Goal: Check status: Check status

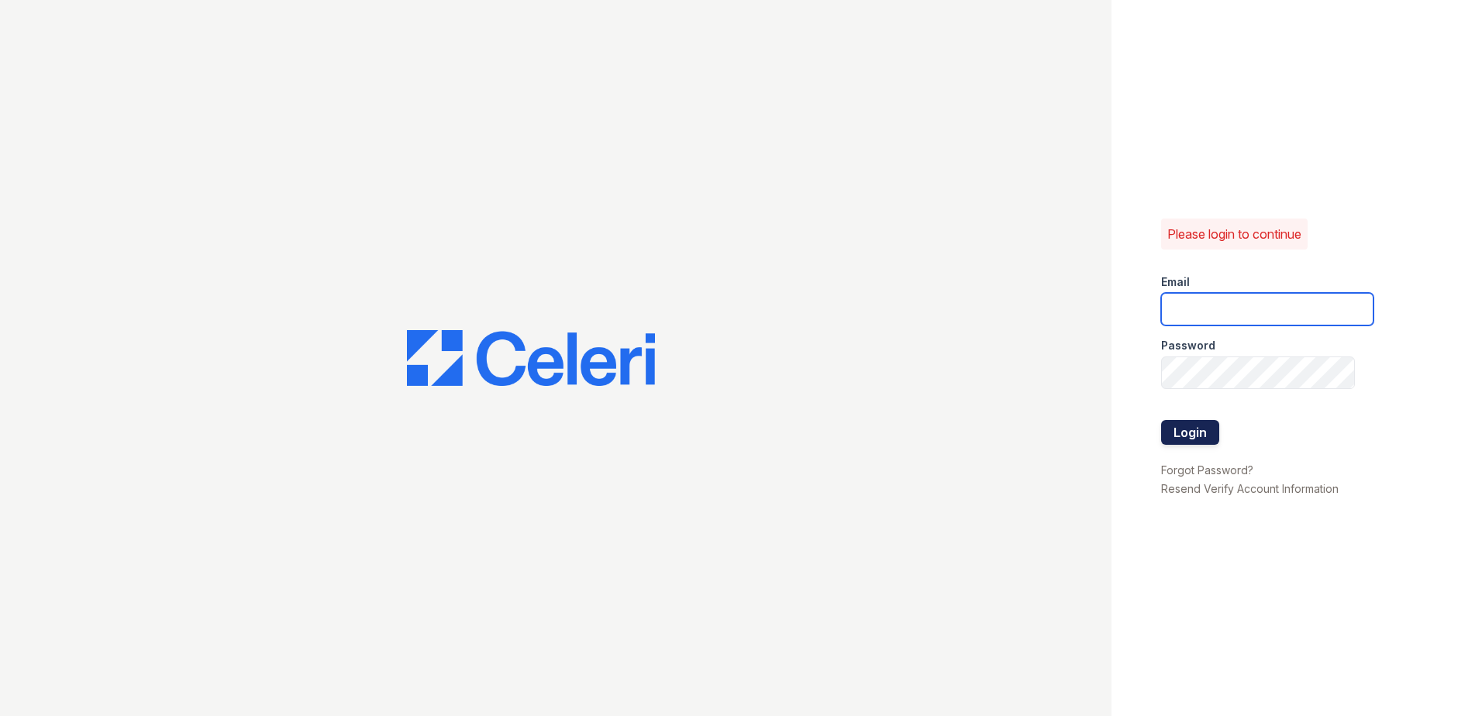
type input "arrivesilverspring@trinity-pm.com"
click at [1199, 435] on button "Login" at bounding box center [1190, 432] width 58 height 25
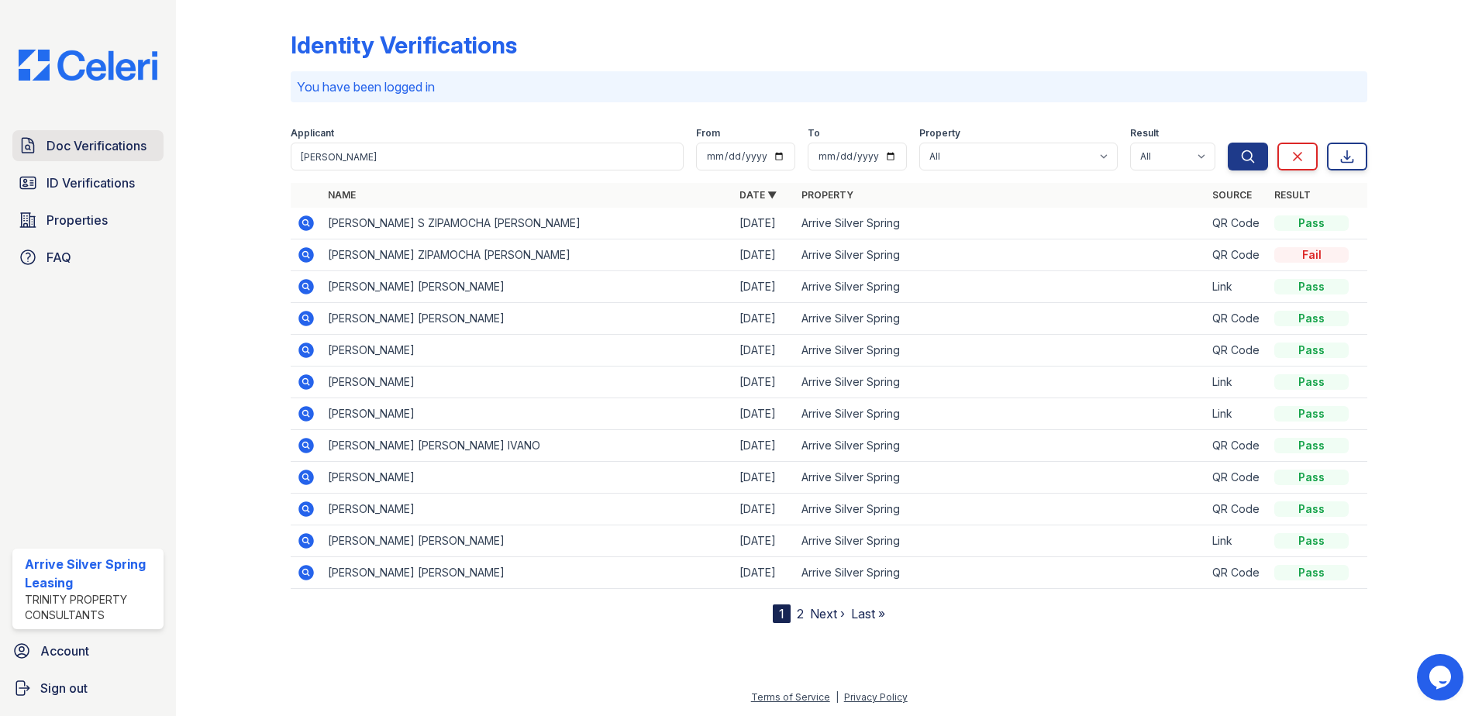
click at [125, 148] on span "Doc Verifications" at bounding box center [96, 145] width 100 height 19
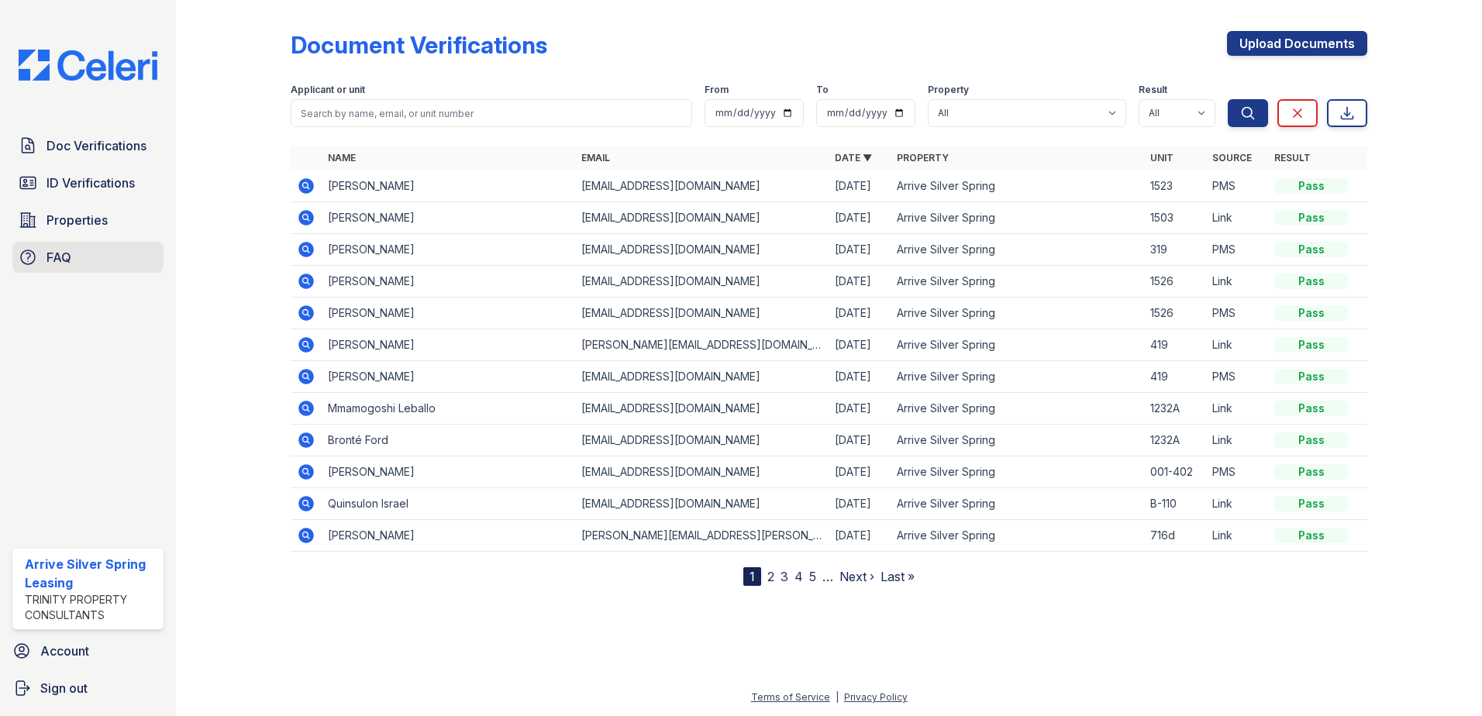
click at [59, 253] on span "FAQ" at bounding box center [58, 257] width 25 height 19
click at [69, 218] on span "Properties" at bounding box center [76, 220] width 61 height 19
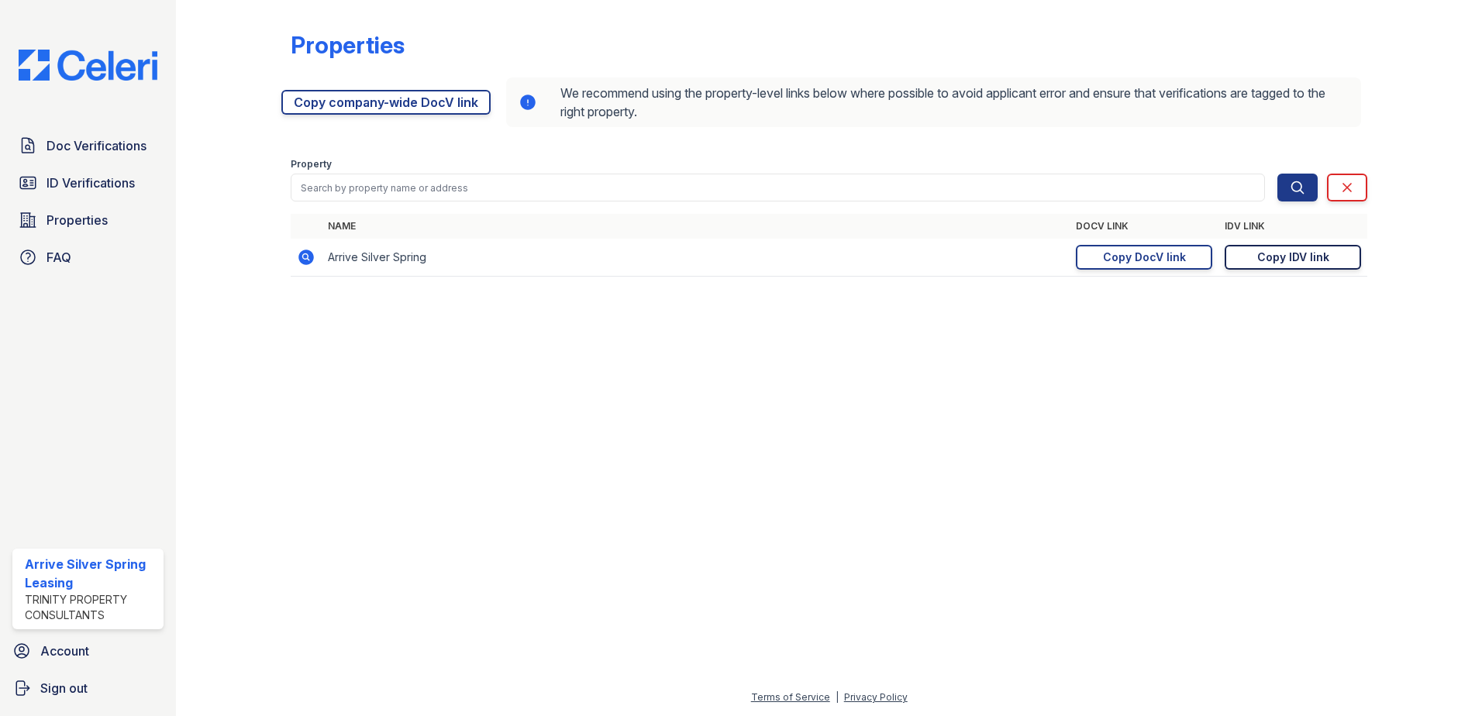
click at [1285, 256] on div "Copy IDV link" at bounding box center [1293, 257] width 72 height 15
click at [115, 153] on span "Doc Verifications" at bounding box center [96, 145] width 100 height 19
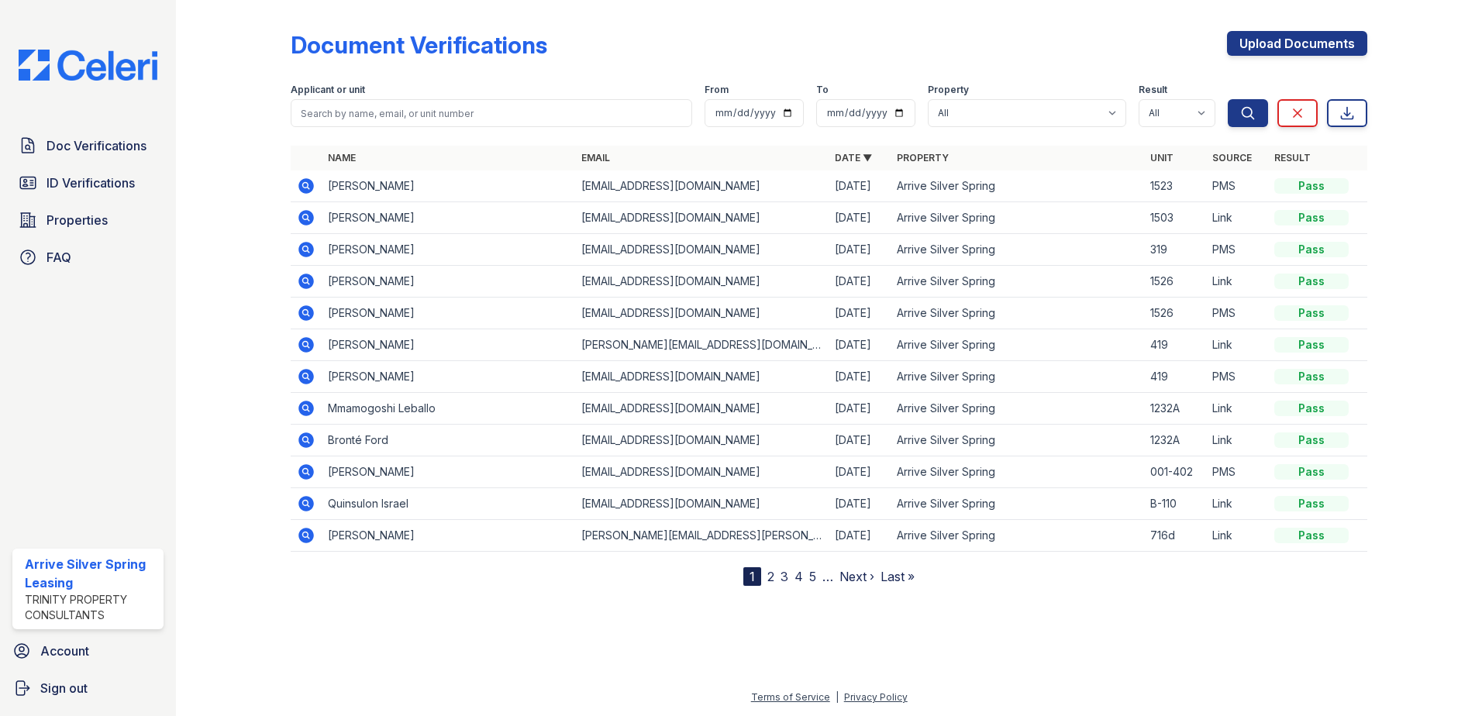
click at [110, 177] on span "ID Verifications" at bounding box center [90, 183] width 88 height 19
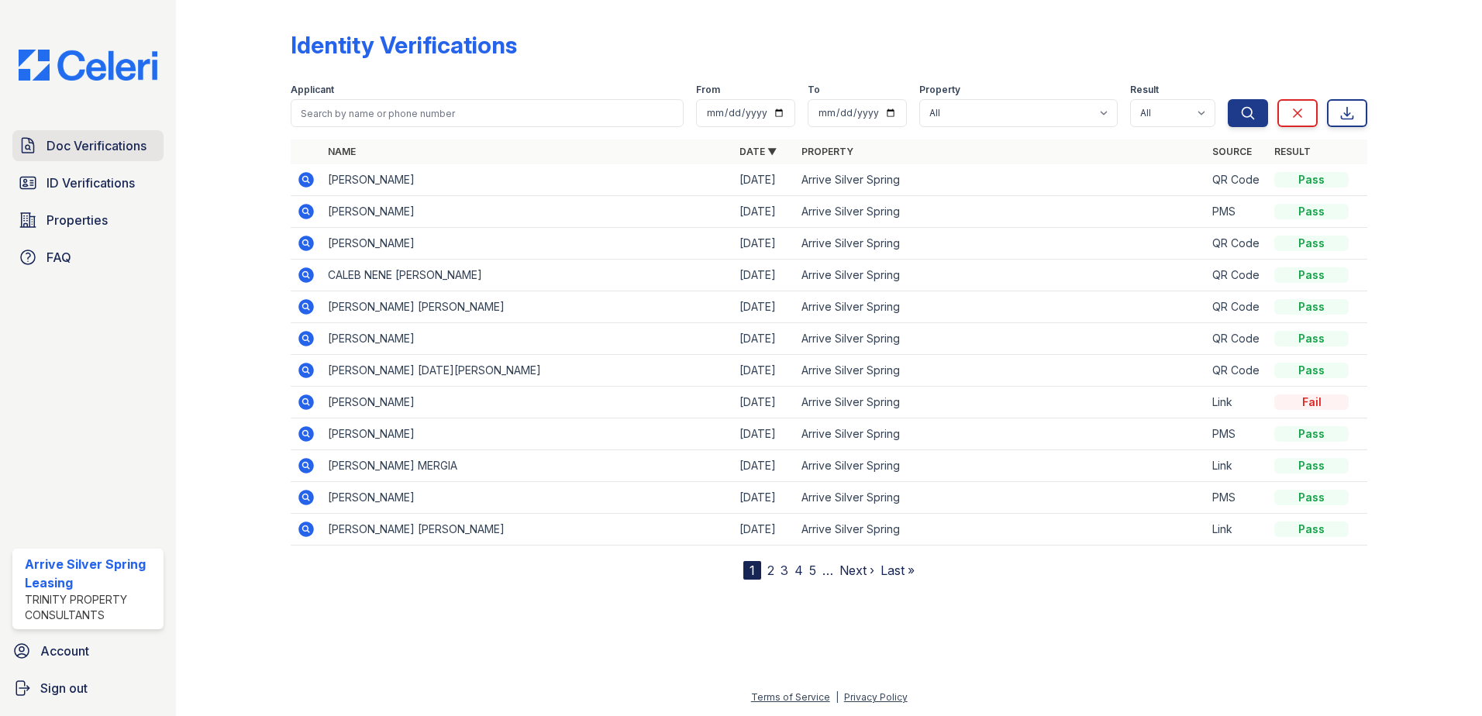
click at [101, 148] on span "Doc Verifications" at bounding box center [96, 145] width 100 height 19
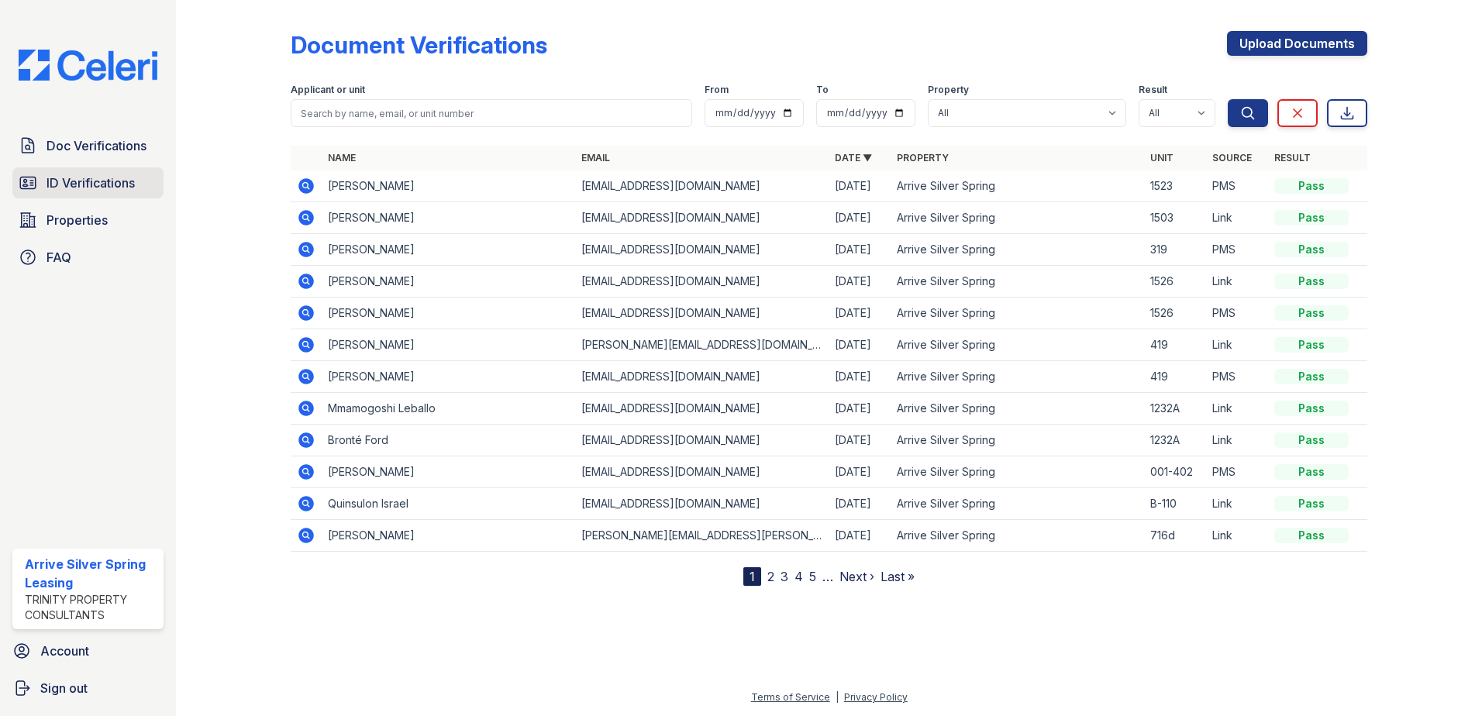
click at [92, 174] on span "ID Verifications" at bounding box center [90, 183] width 88 height 19
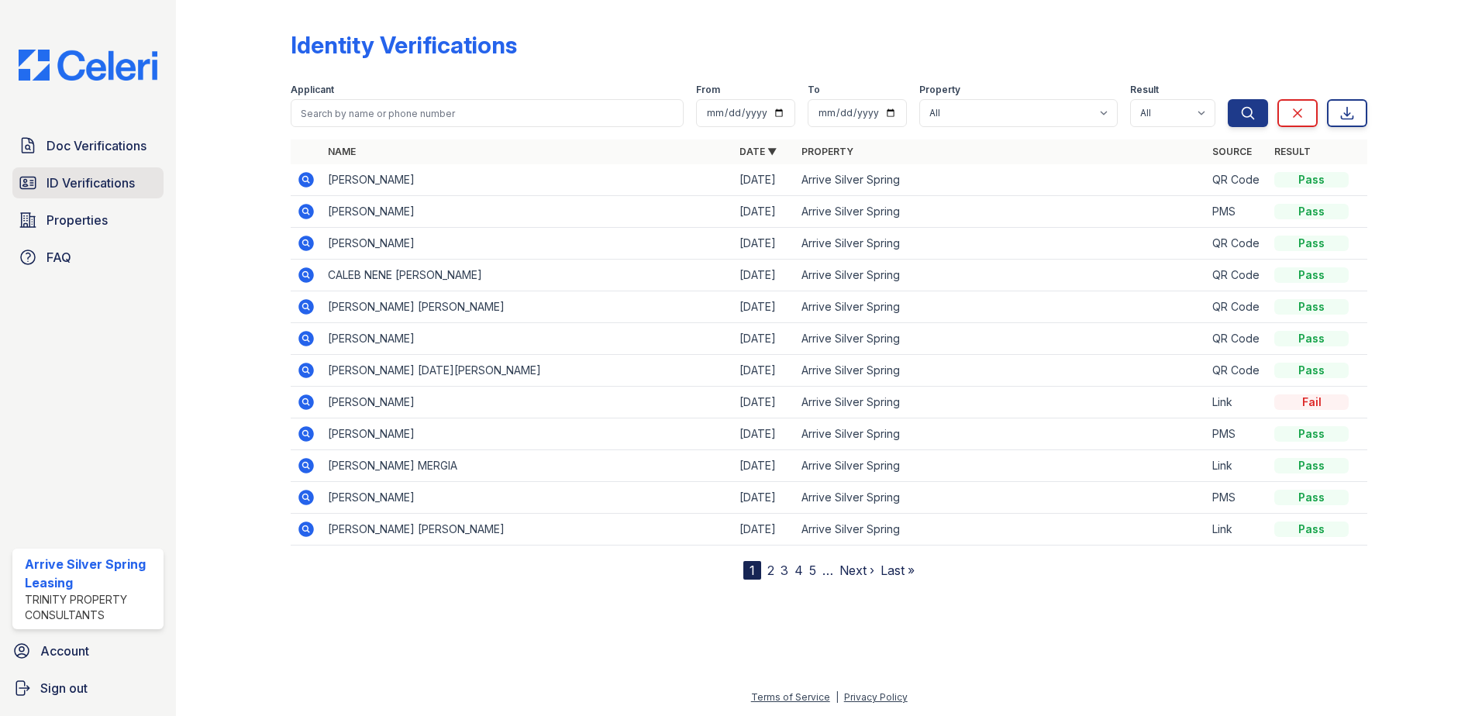
click at [110, 180] on span "ID Verifications" at bounding box center [90, 183] width 88 height 19
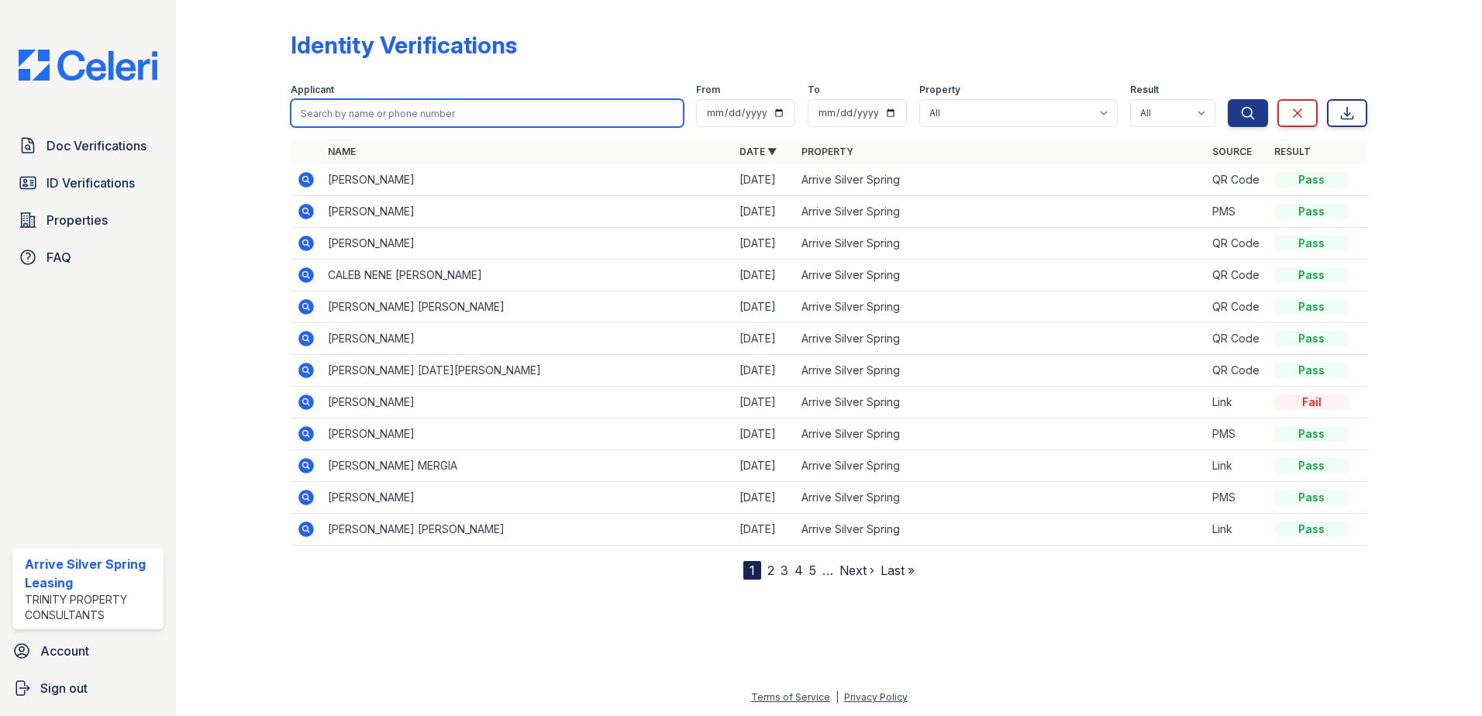
click at [354, 125] on input "search" at bounding box center [487, 113] width 393 height 28
type input "juan"
click at [1227, 99] on button "Search" at bounding box center [1247, 113] width 40 height 28
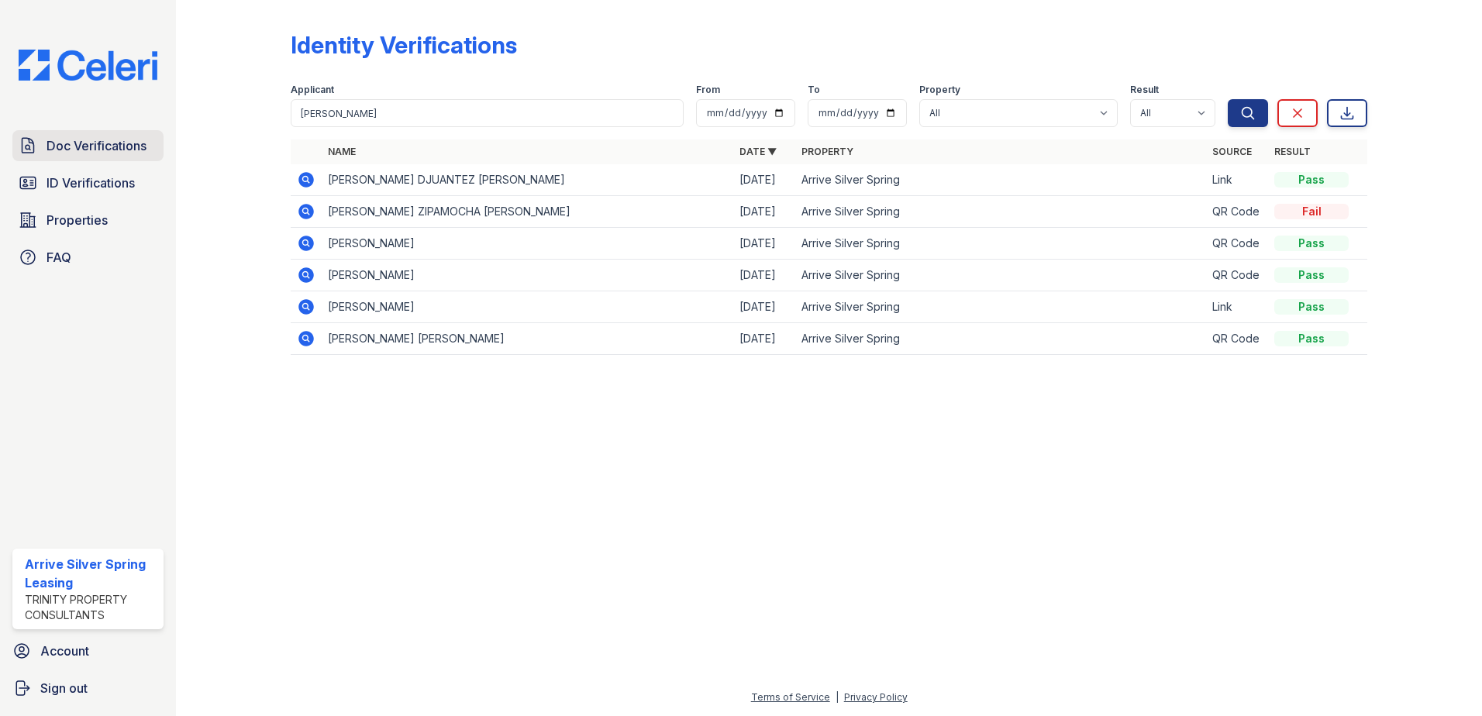
click at [113, 147] on span "Doc Verifications" at bounding box center [96, 145] width 100 height 19
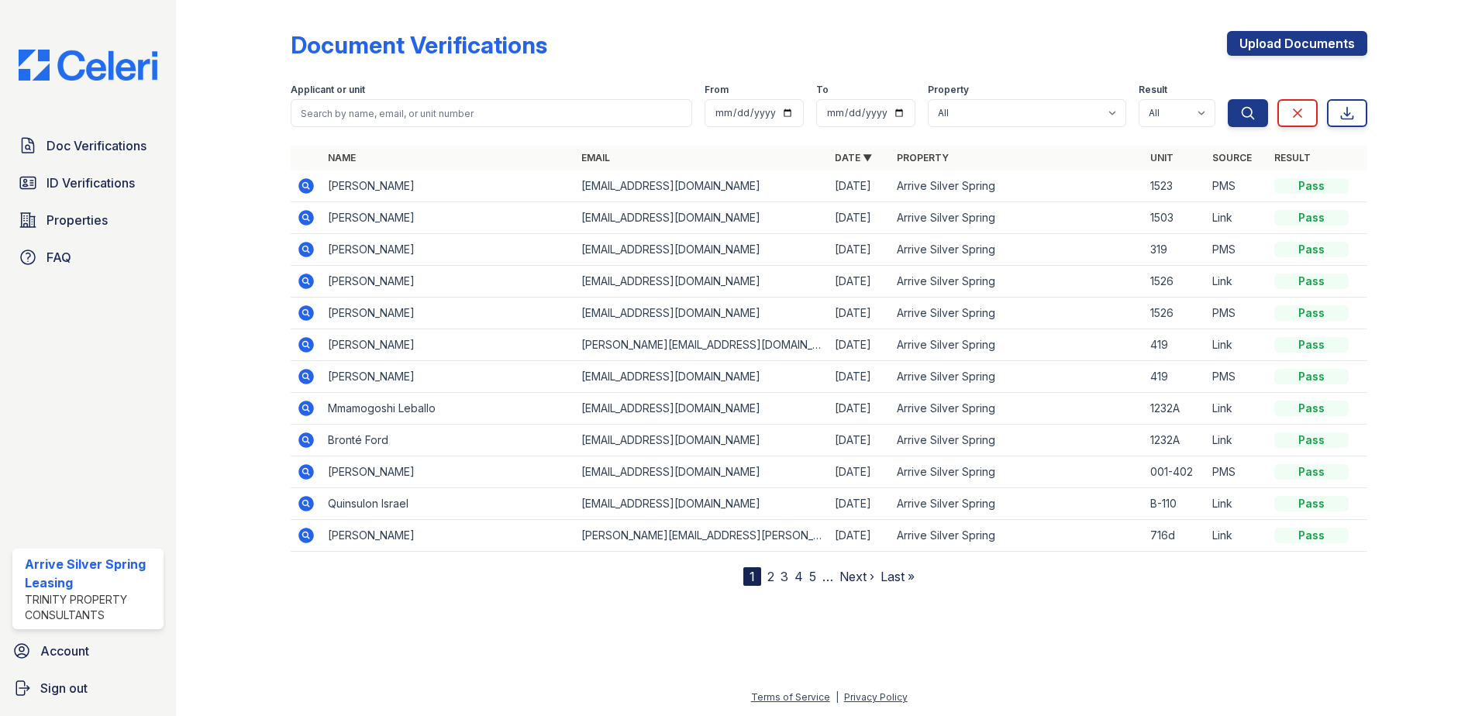
click at [304, 184] on icon at bounding box center [306, 186] width 19 height 19
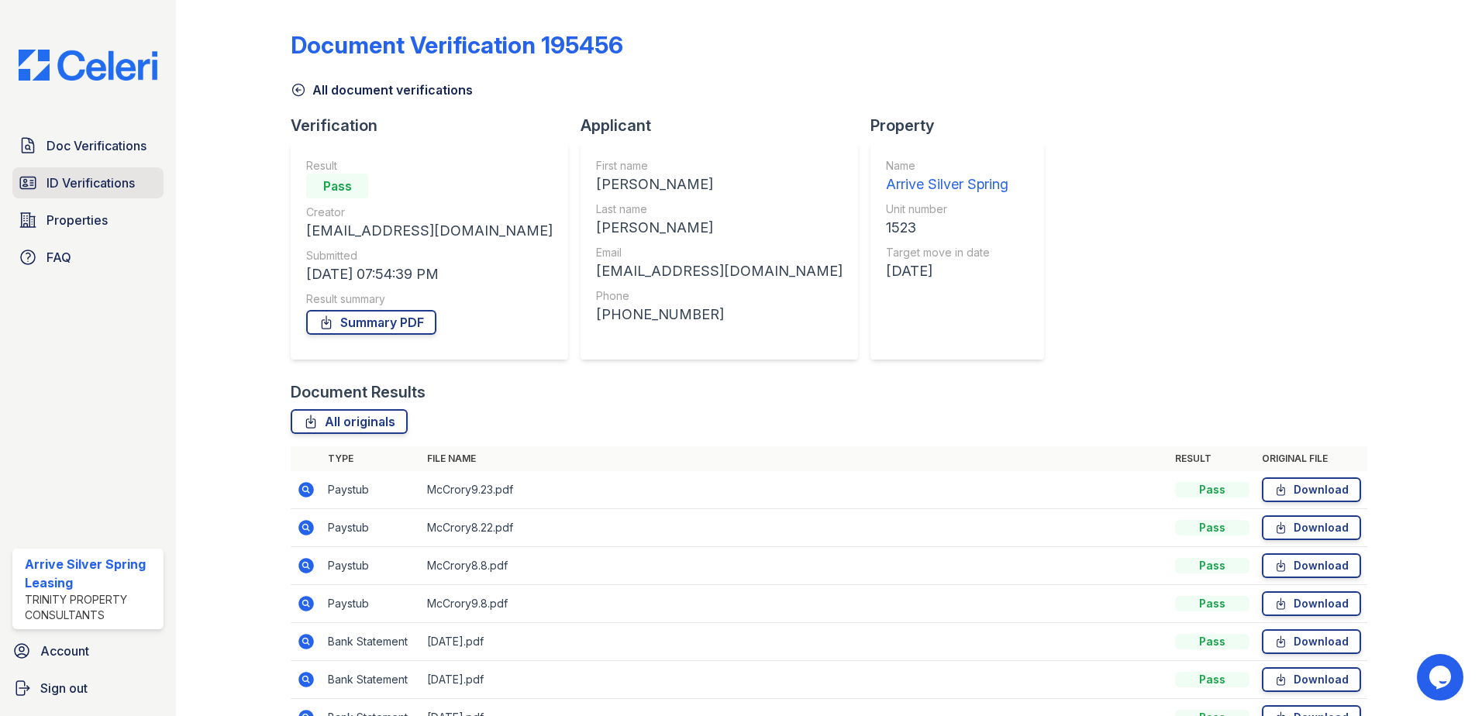
click at [97, 183] on span "ID Verifications" at bounding box center [90, 183] width 88 height 19
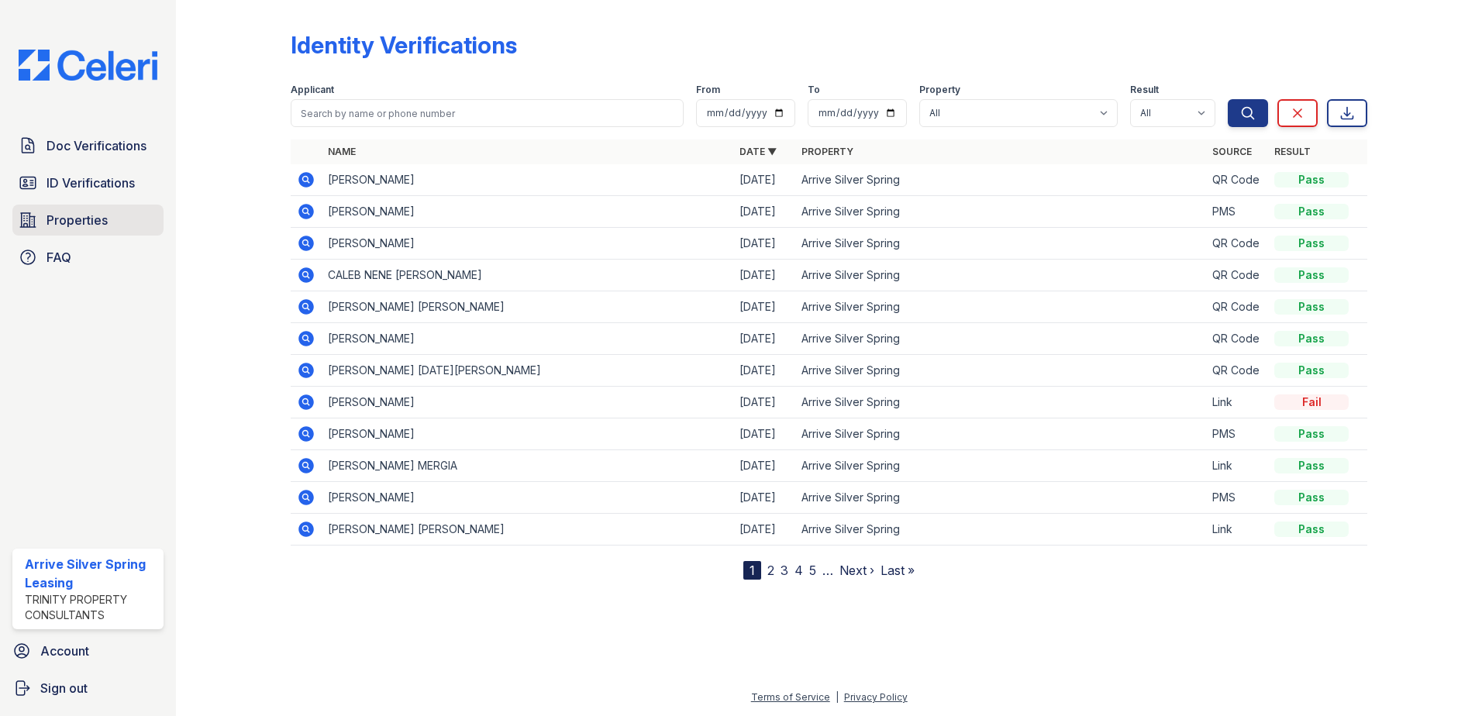
click at [78, 215] on span "Properties" at bounding box center [76, 220] width 61 height 19
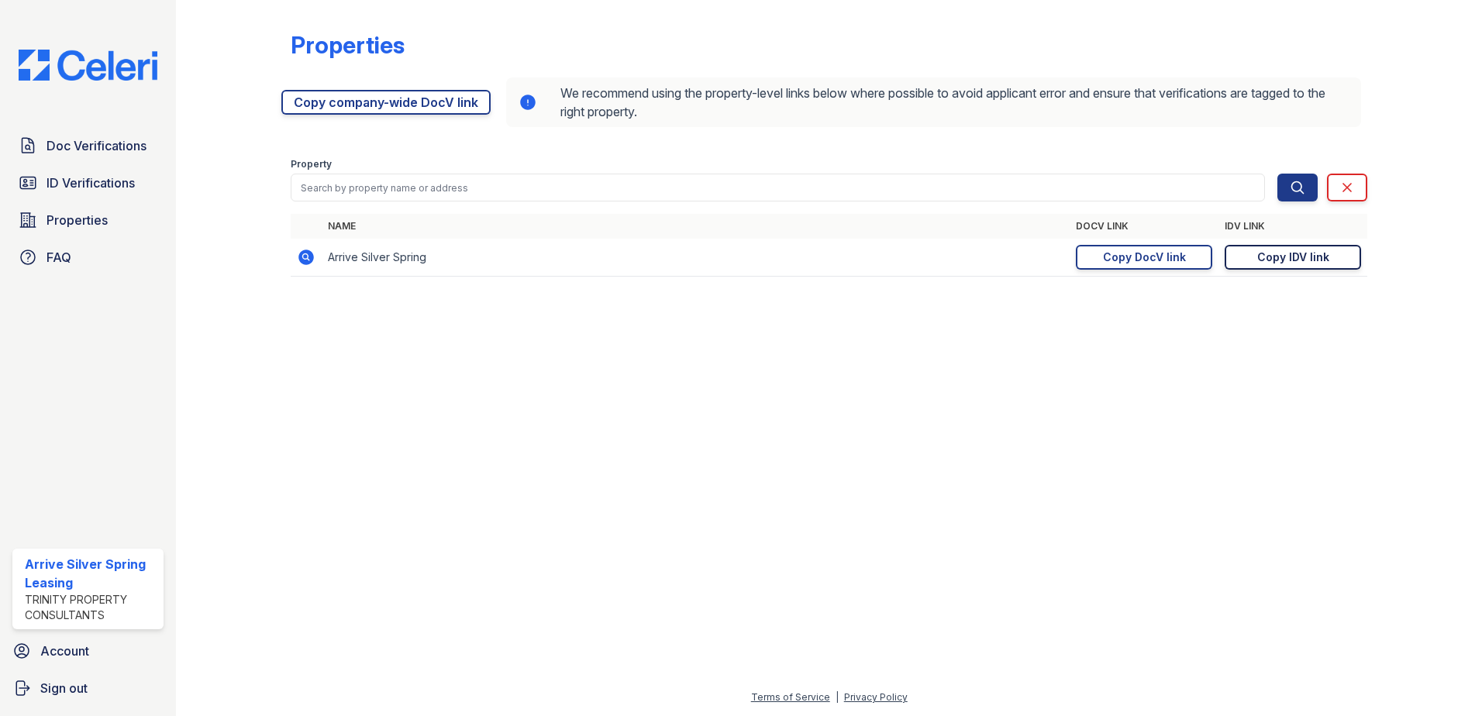
click at [1283, 256] on div "Copy IDV link" at bounding box center [1293, 257] width 72 height 15
click at [73, 144] on span "Doc Verifications" at bounding box center [96, 145] width 100 height 19
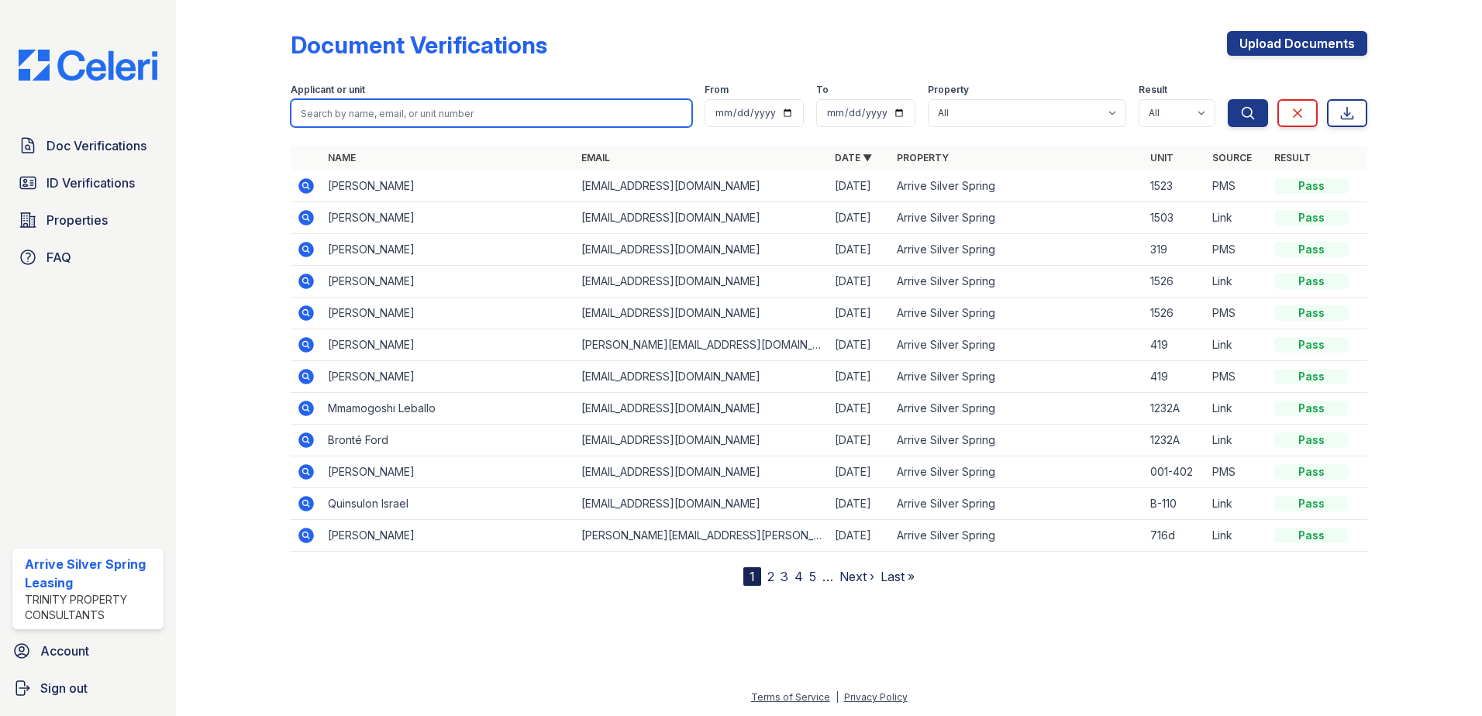
click at [357, 113] on input "search" at bounding box center [491, 113] width 401 height 28
type input "[PERSON_NAME]"
click at [1227, 99] on button "Search" at bounding box center [1247, 113] width 40 height 28
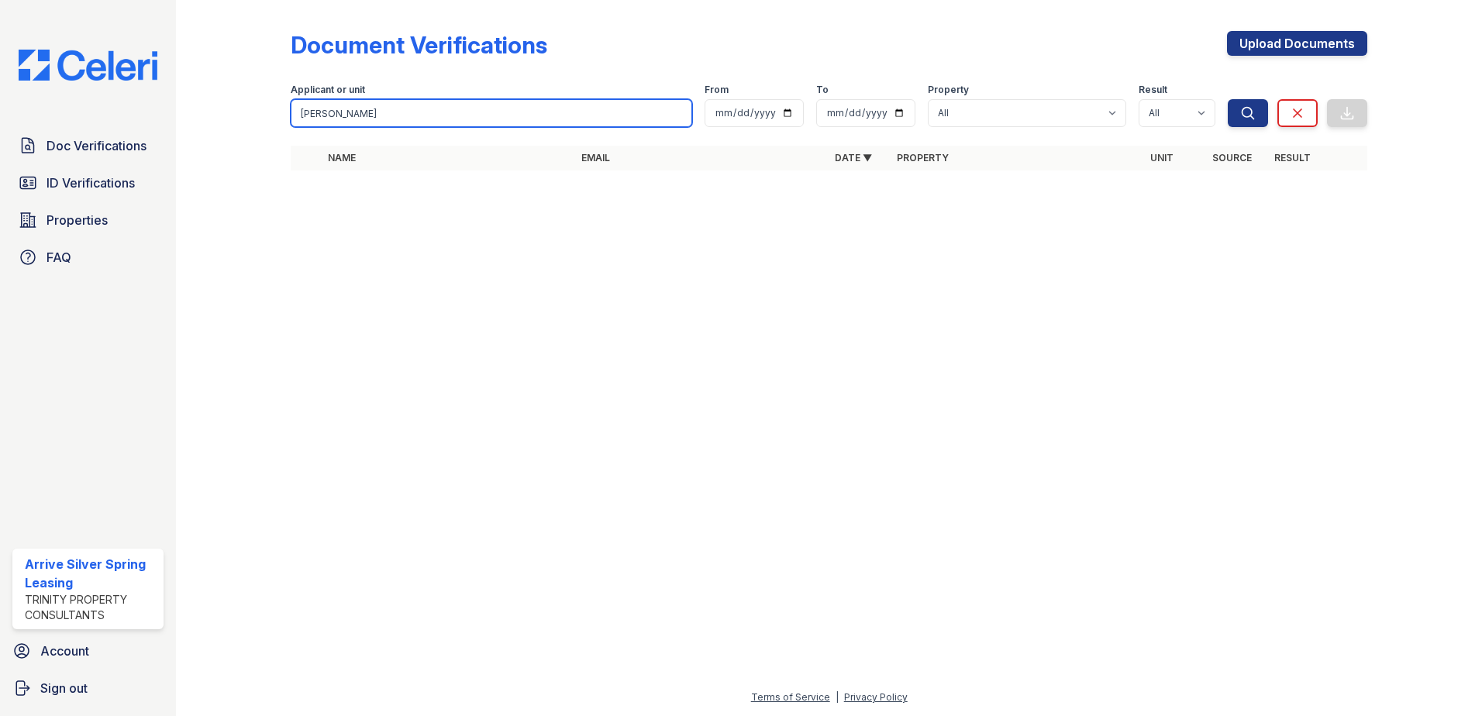
click at [357, 113] on input "[PERSON_NAME]" at bounding box center [491, 113] width 401 height 28
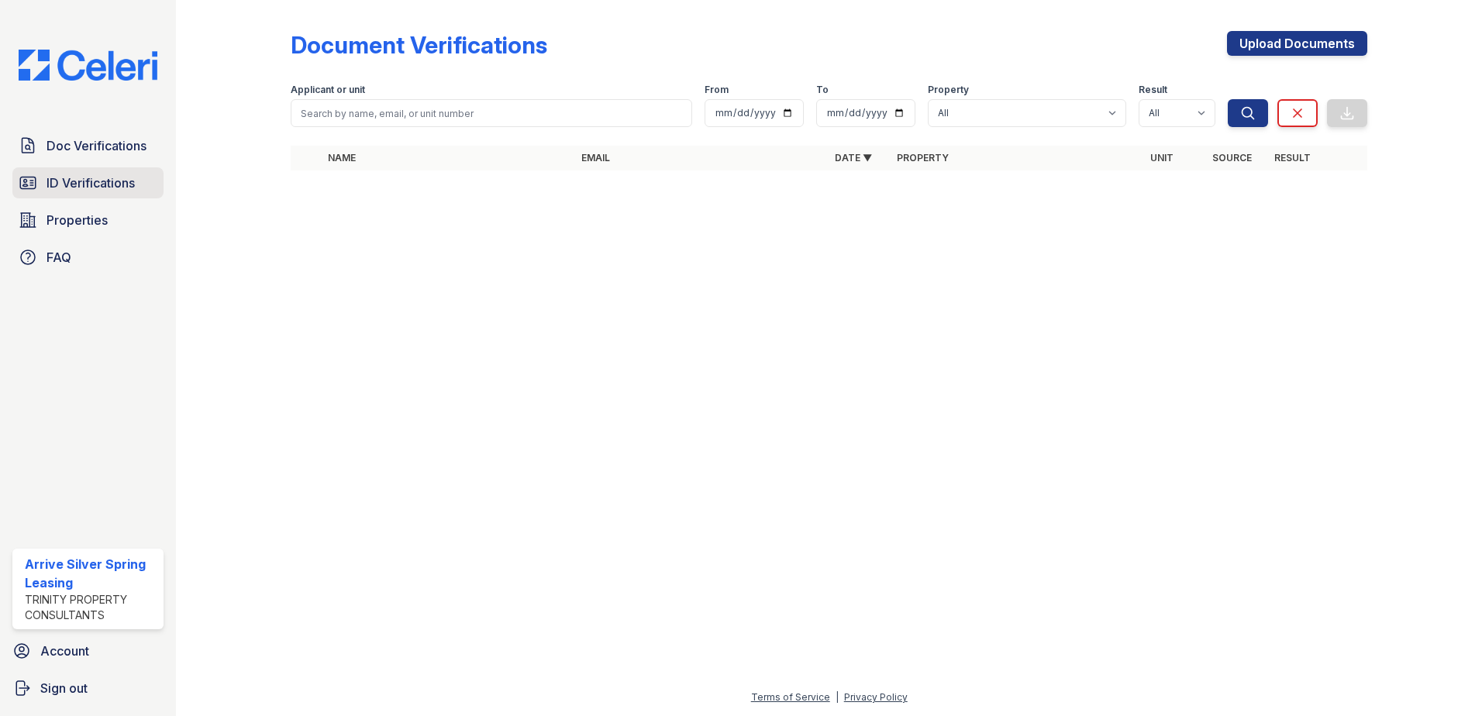
click at [77, 177] on span "ID Verifications" at bounding box center [90, 183] width 88 height 19
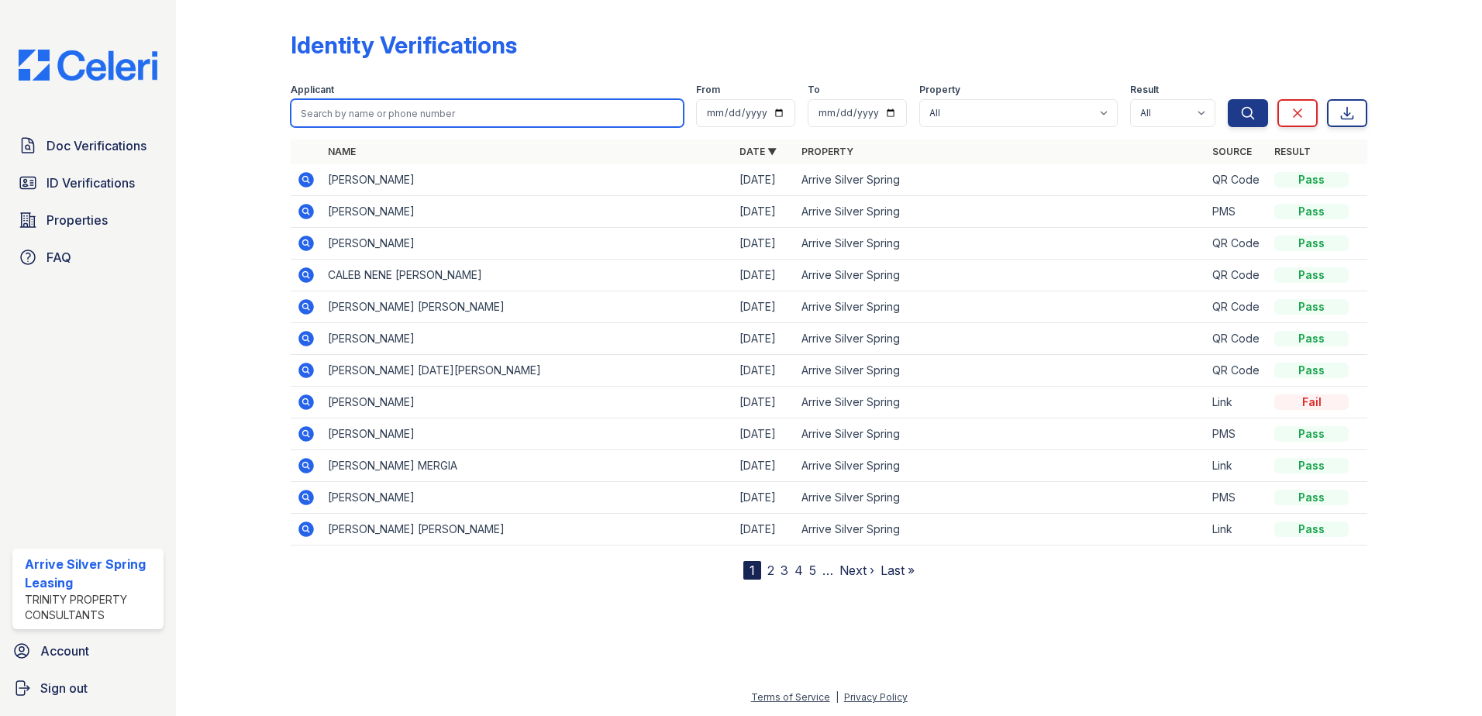
click at [337, 112] on input "search" at bounding box center [487, 113] width 393 height 28
type input "[PERSON_NAME]"
click at [1227, 99] on button "Search" at bounding box center [1247, 113] width 40 height 28
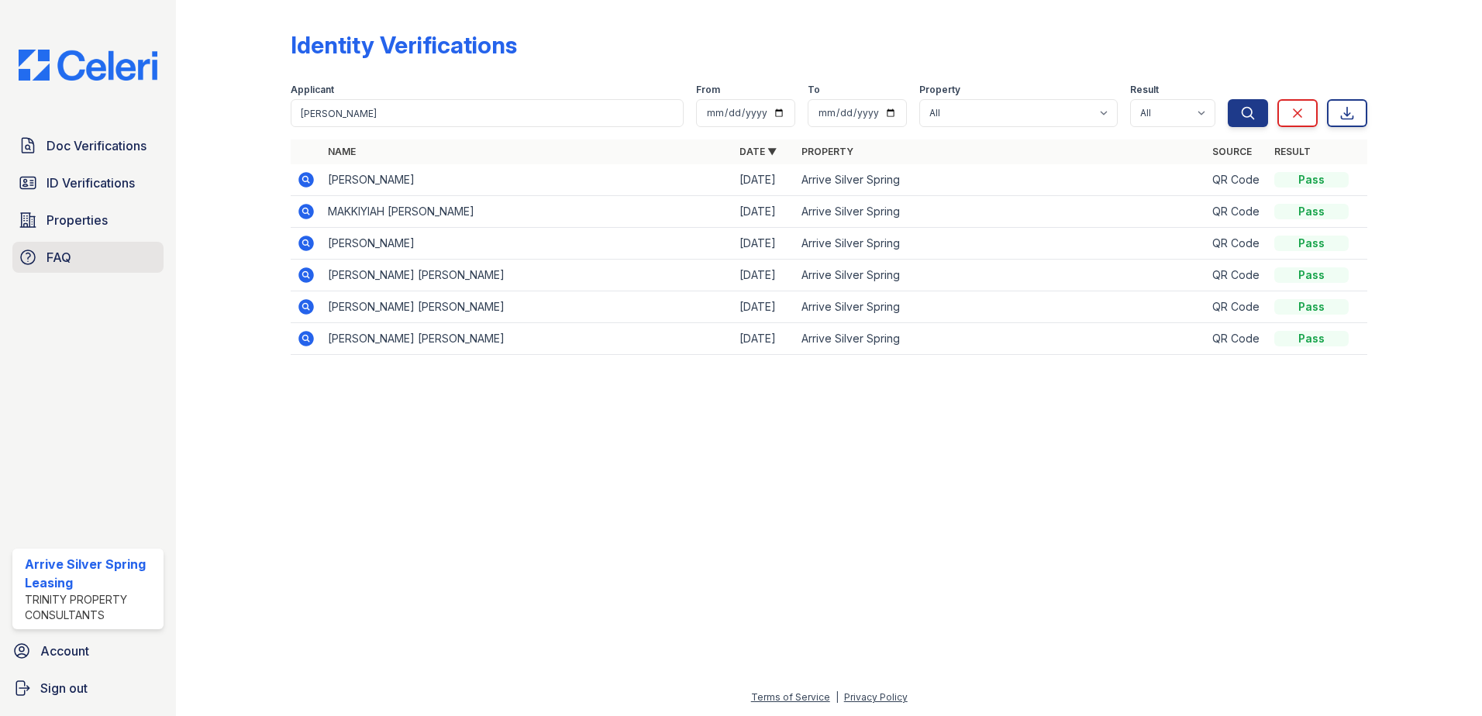
click at [66, 261] on span "FAQ" at bounding box center [58, 257] width 25 height 19
click at [99, 214] on span "Properties" at bounding box center [76, 220] width 61 height 19
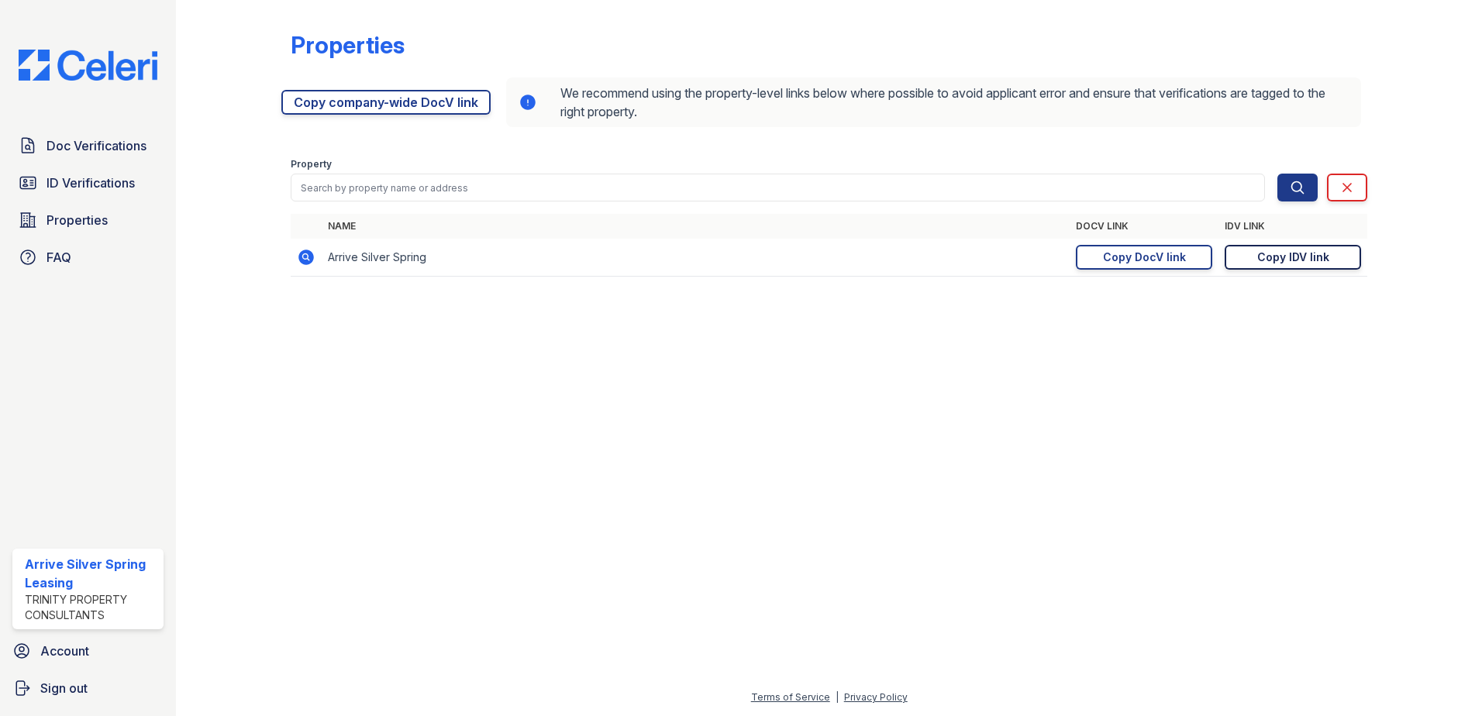
click at [1264, 256] on div "Copy IDV link" at bounding box center [1293, 257] width 72 height 15
